Goal: Check status: Check status

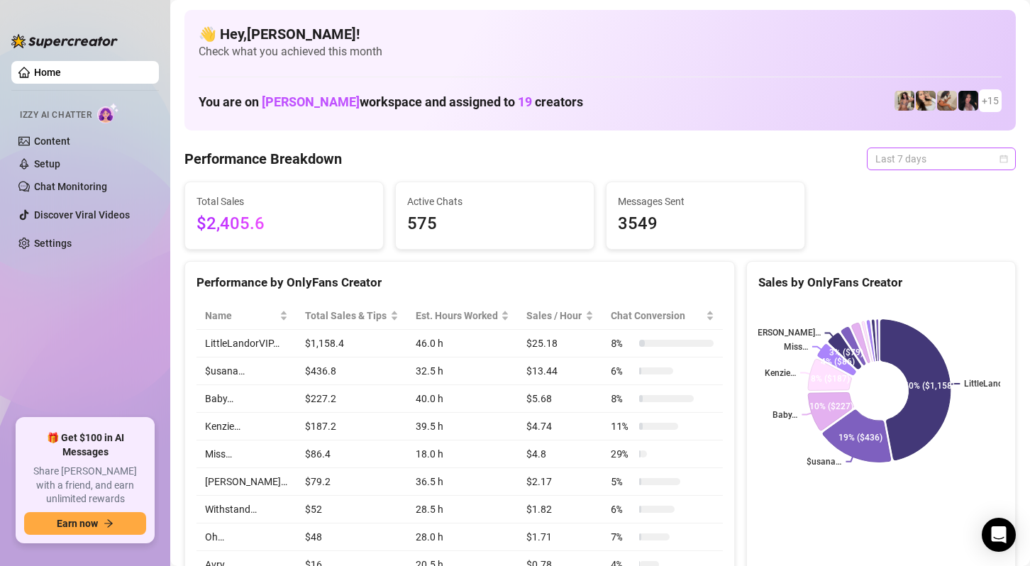
click at [912, 168] on span "Last 7 days" at bounding box center [942, 158] width 132 height 21
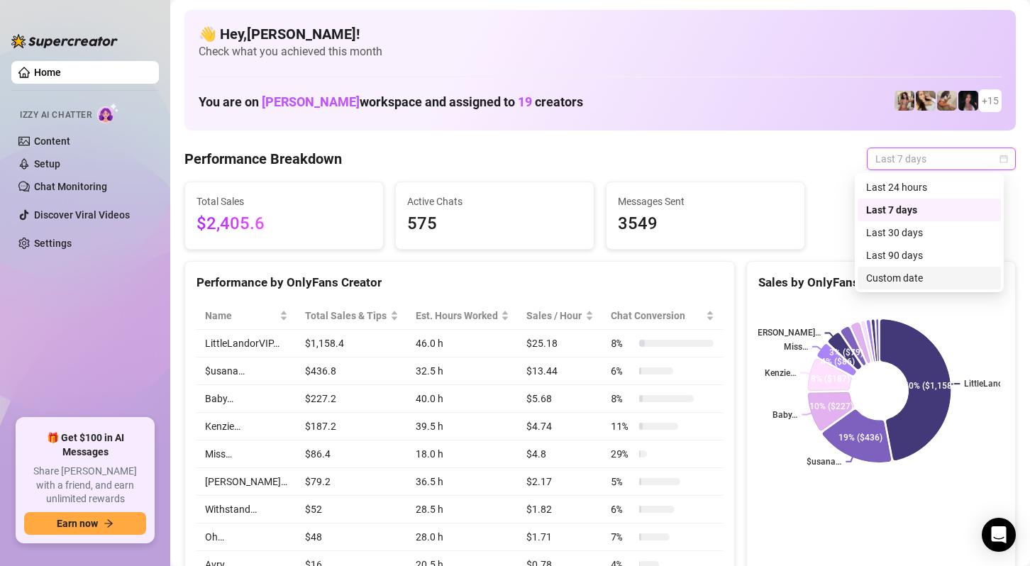
click at [908, 277] on div "Custom date" at bounding box center [929, 278] width 126 height 16
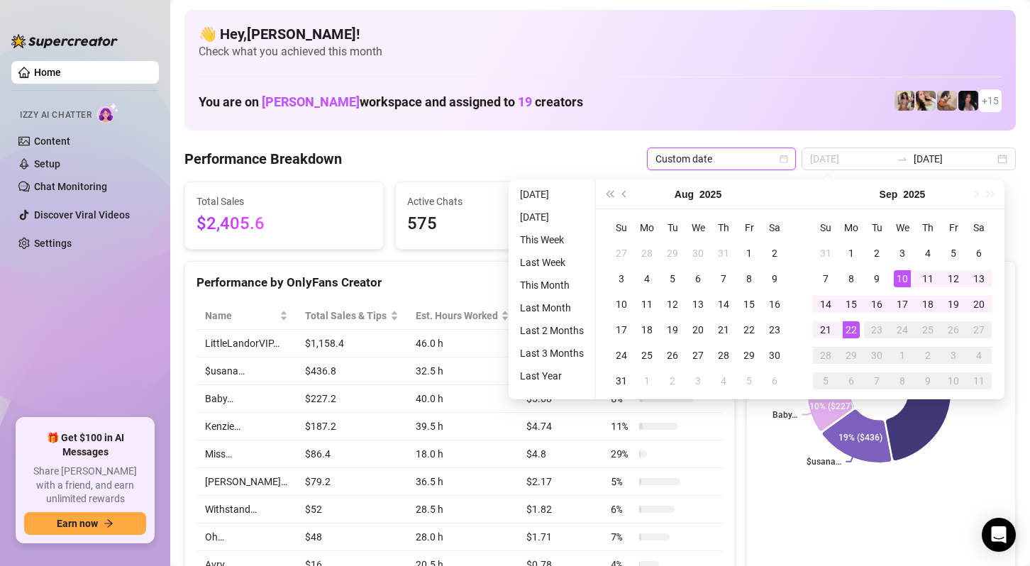
type input "[DATE]"
click at [853, 329] on div "22" at bounding box center [851, 329] width 17 height 17
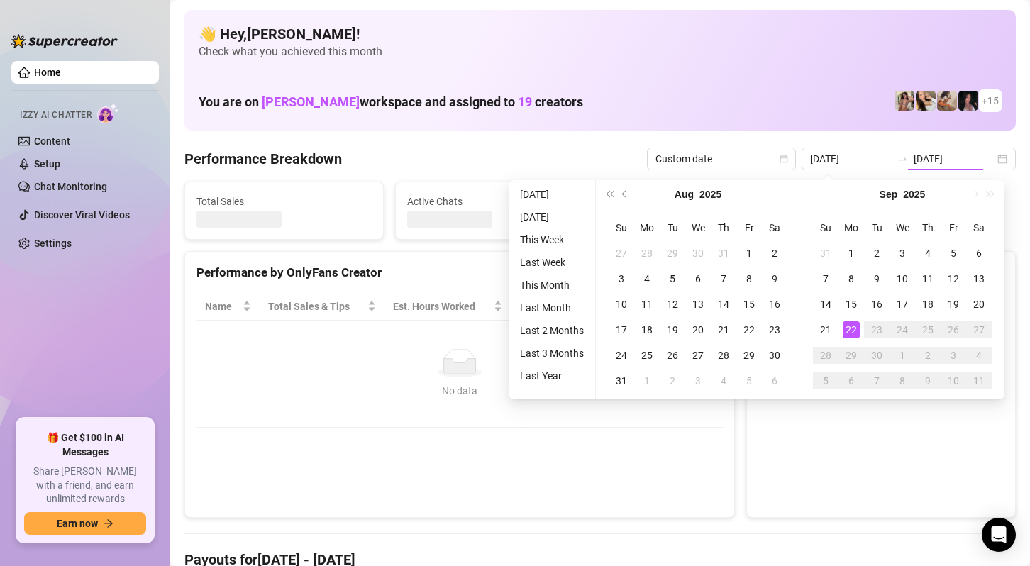
type input "[DATE]"
